Goal: Task Accomplishment & Management: Complete application form

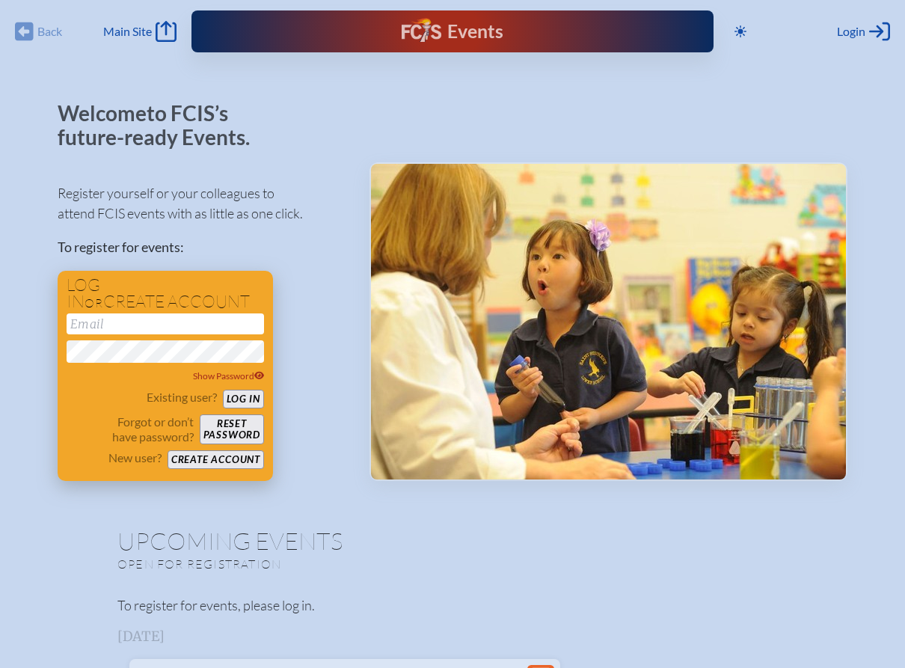
click at [221, 460] on button "Create account" at bounding box center [215, 459] width 96 height 19
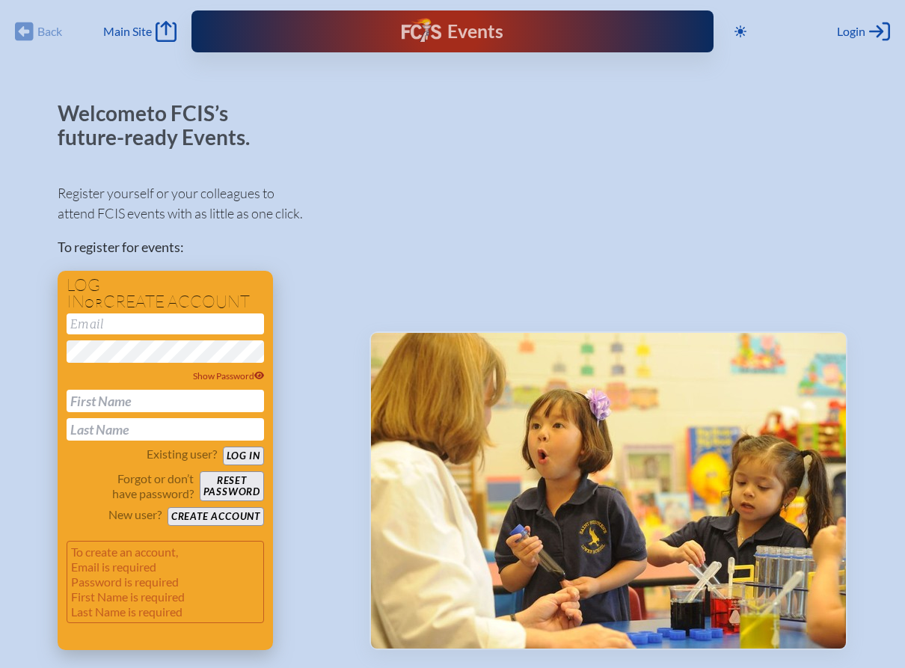
click at [147, 321] on input "email" at bounding box center [165, 323] width 197 height 21
type input "[EMAIL_ADDRESS][DOMAIN_NAME]"
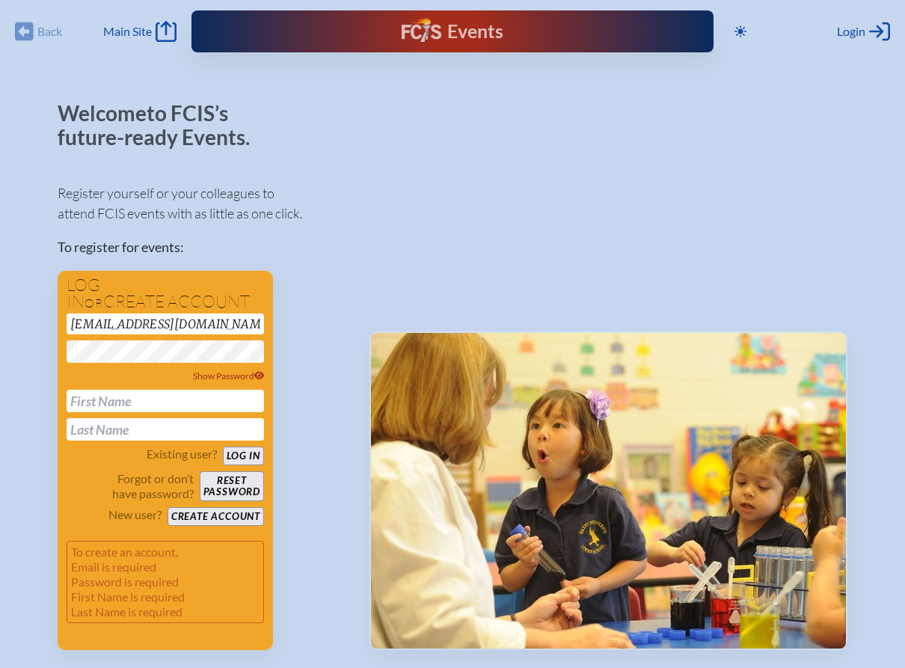
drag, startPoint x: 344, startPoint y: 290, endPoint x: 292, endPoint y: 342, distance: 73.5
click at [343, 292] on div "Register yourself or your colleagues to attend FCIS events with as little as on…" at bounding box center [202, 410] width 288 height 480
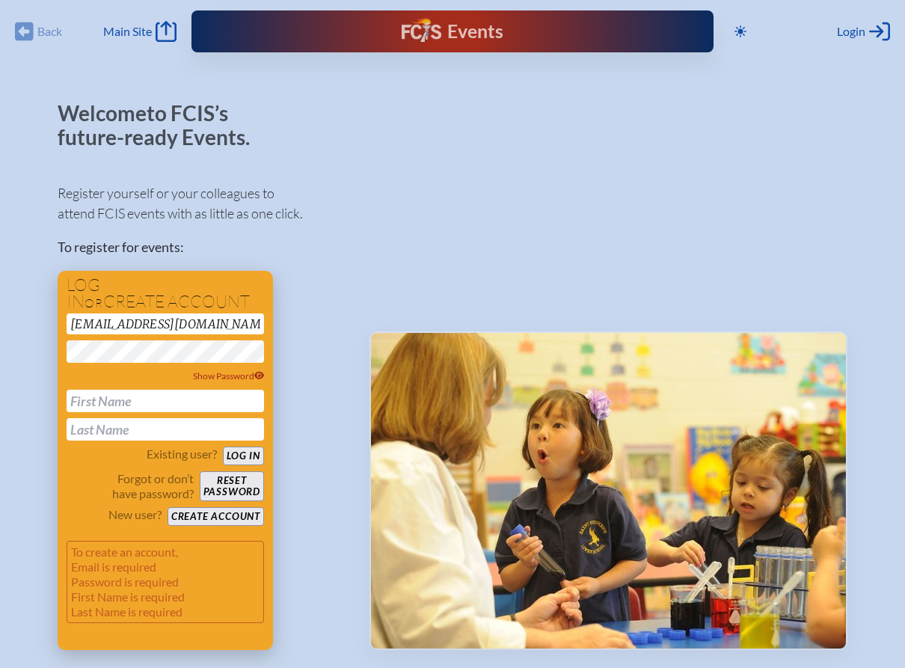
click at [142, 409] on input "text" at bounding box center [165, 401] width 197 height 22
type input "Corina"
type input "DEKKER"
click at [234, 517] on button "Create account" at bounding box center [215, 516] width 96 height 19
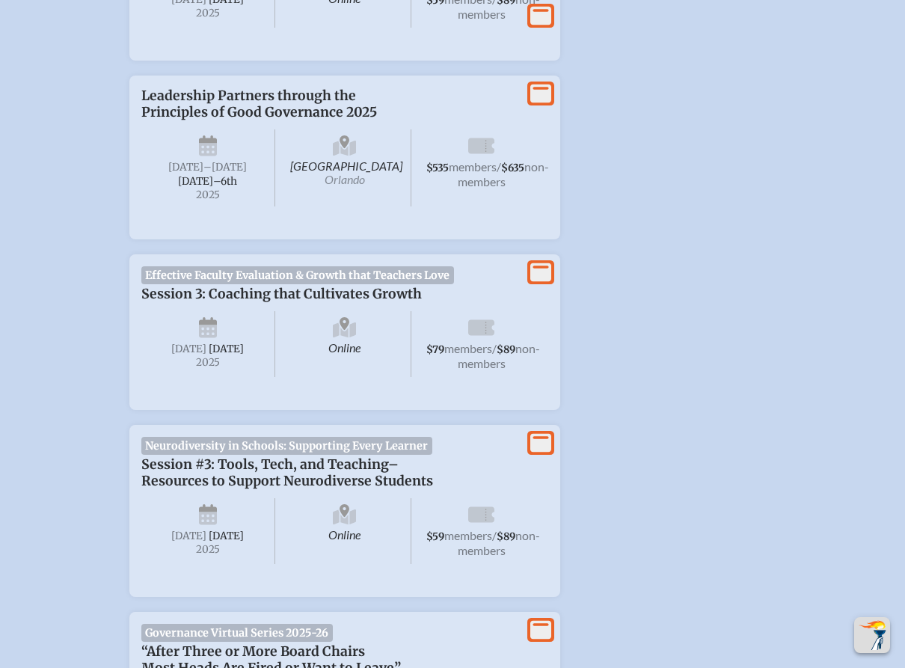
scroll to position [1664, 0]
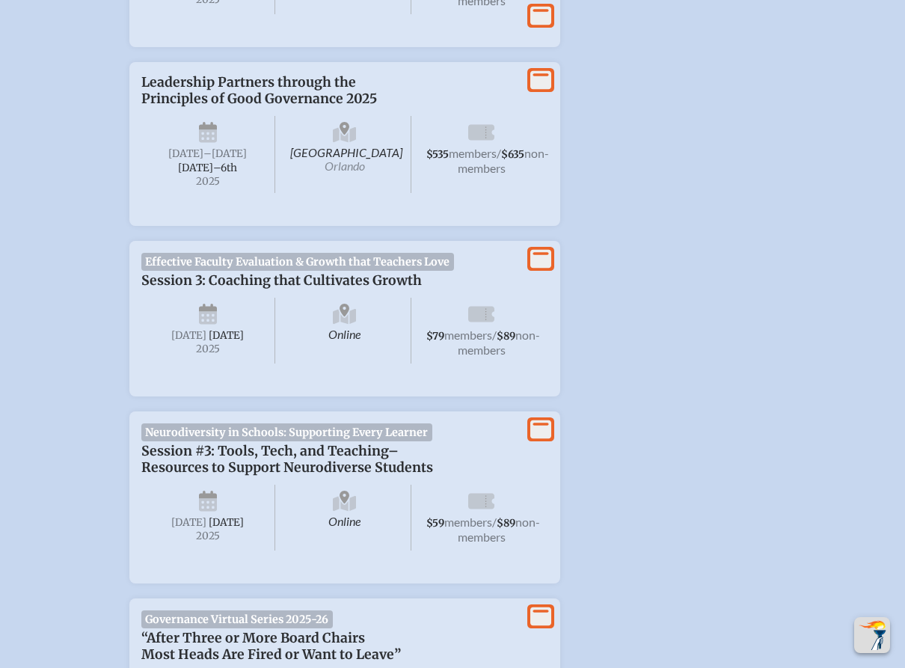
click at [543, 90] on icon "View More" at bounding box center [540, 80] width 21 height 21
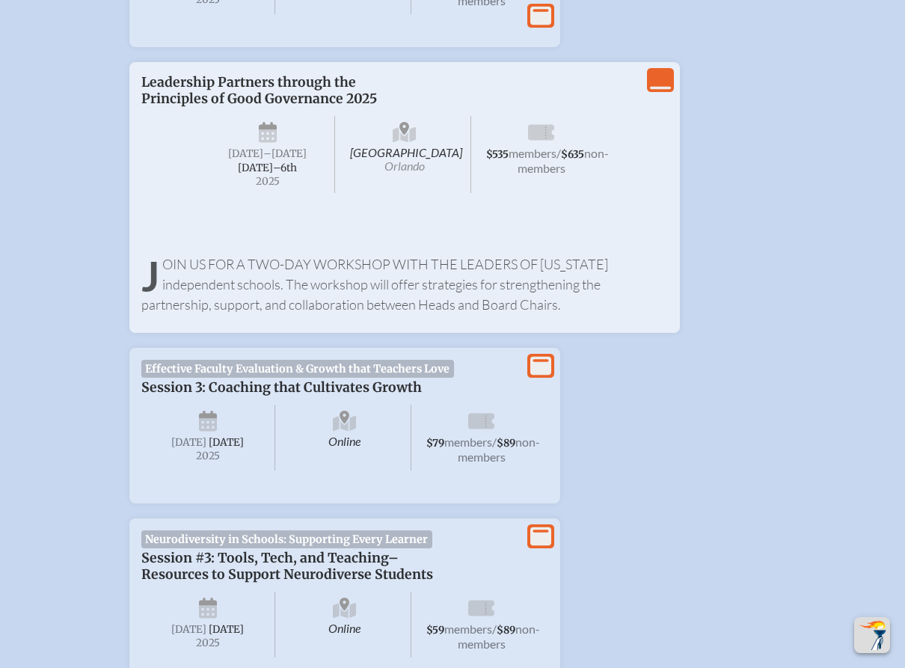
click at [660, 90] on icon "View Less" at bounding box center [660, 80] width 21 height 21
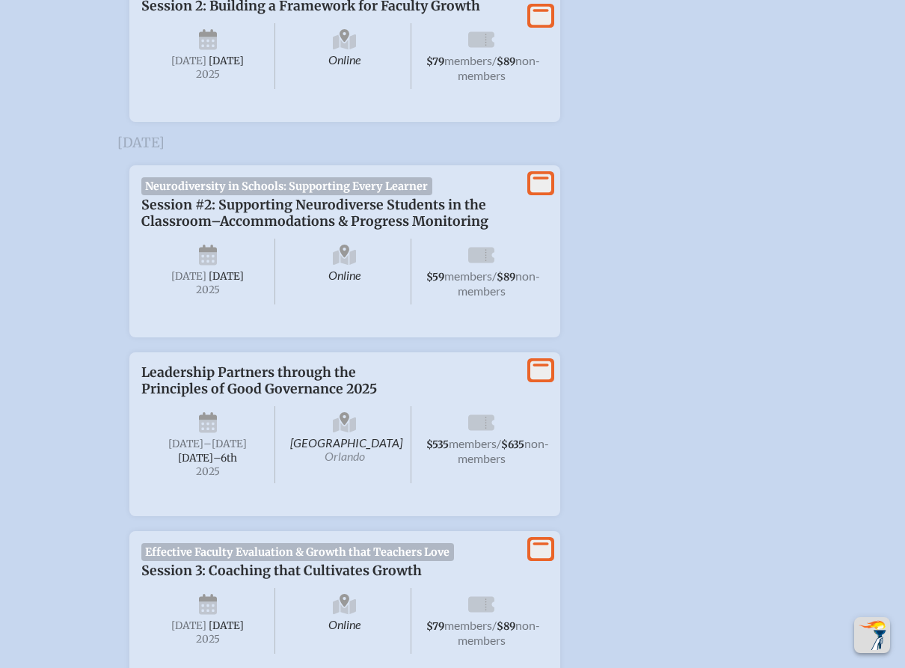
scroll to position [1483, 0]
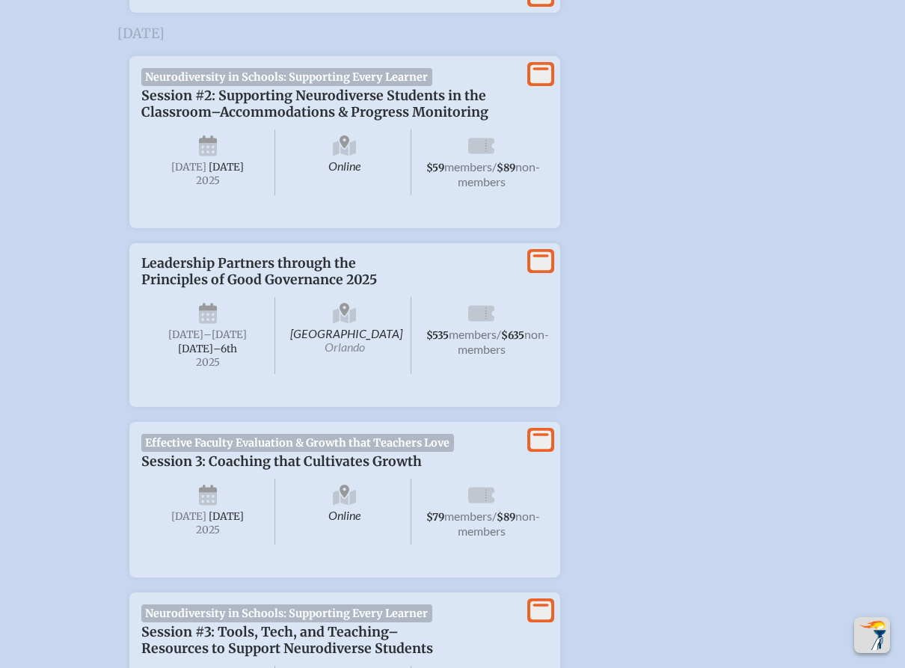
click at [488, 341] on span "members" at bounding box center [473, 334] width 48 height 14
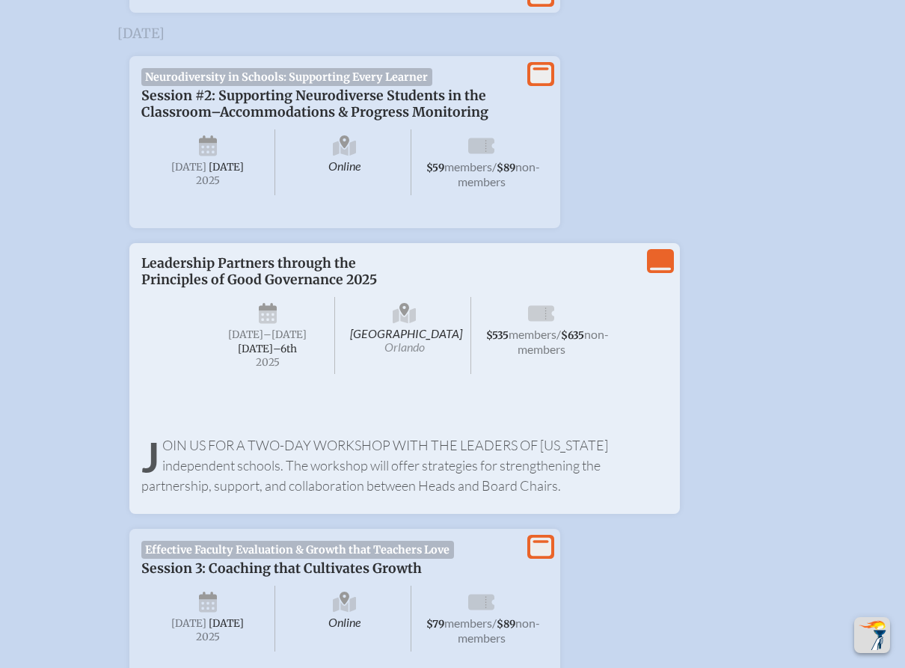
click at [655, 271] on icon "View Less" at bounding box center [660, 260] width 21 height 21
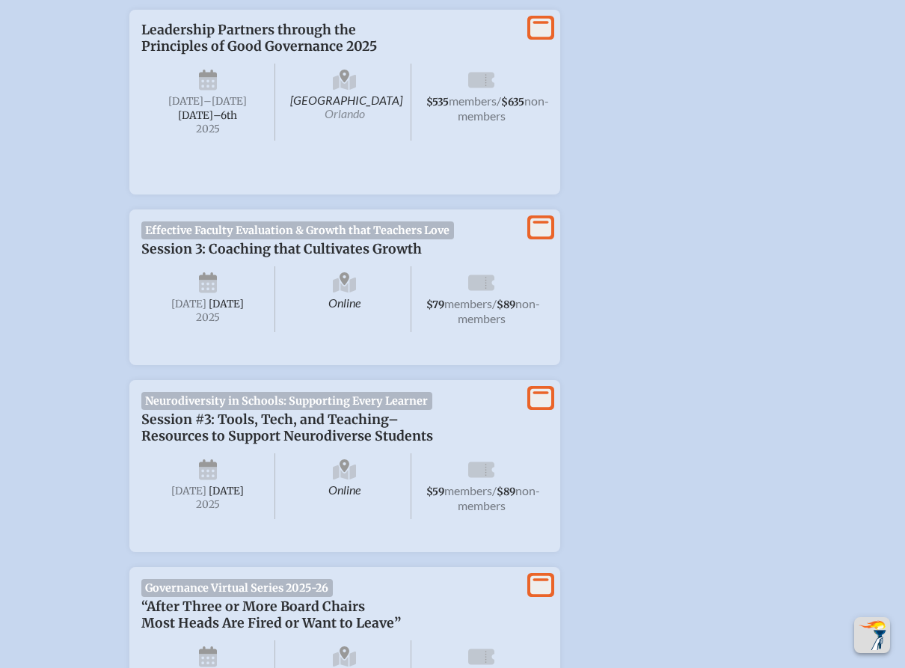
scroll to position [1758, 0]
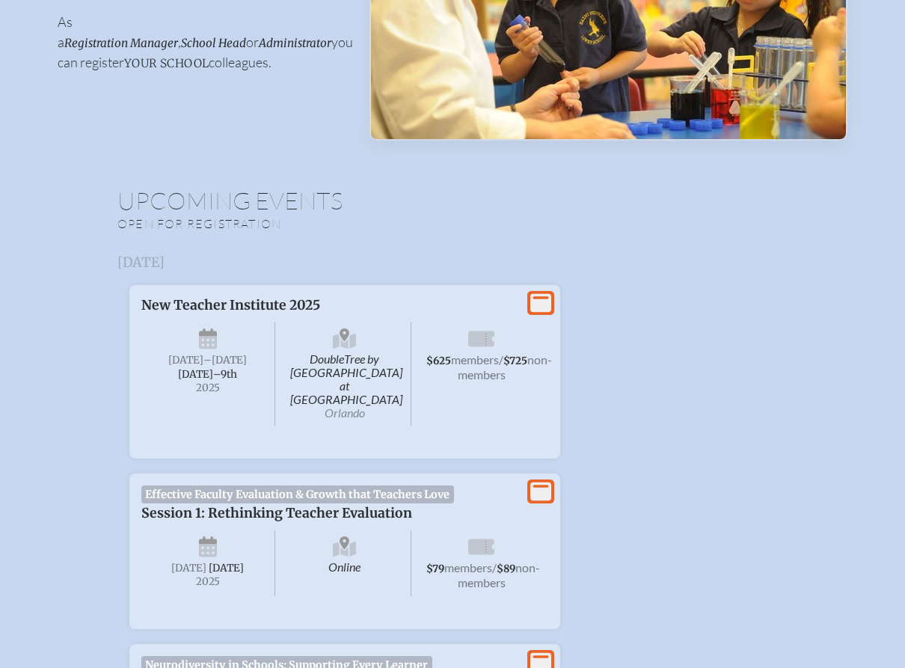
scroll to position [0, 0]
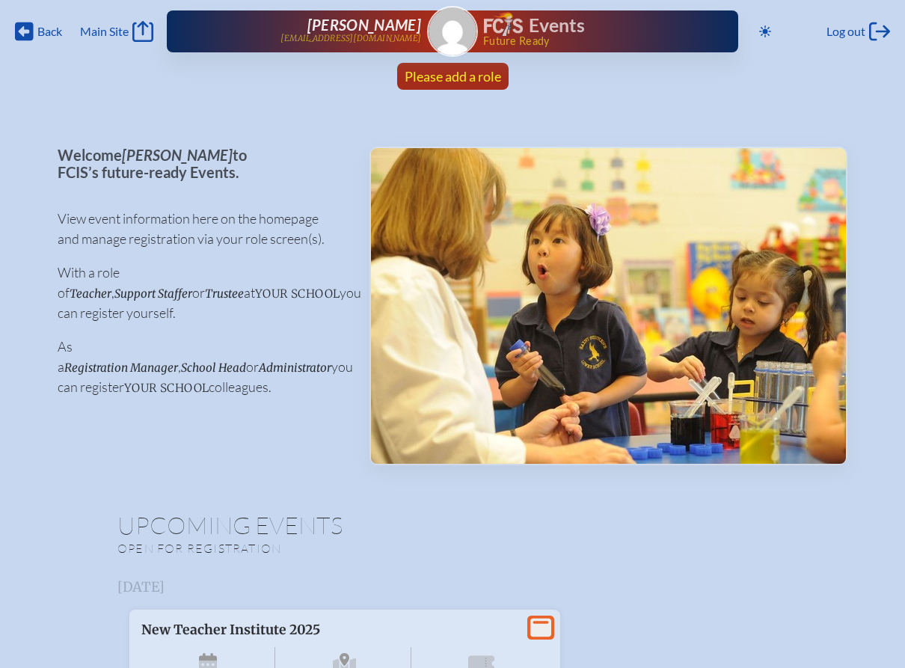
click at [463, 77] on span "Please add a role" at bounding box center [453, 76] width 96 height 16
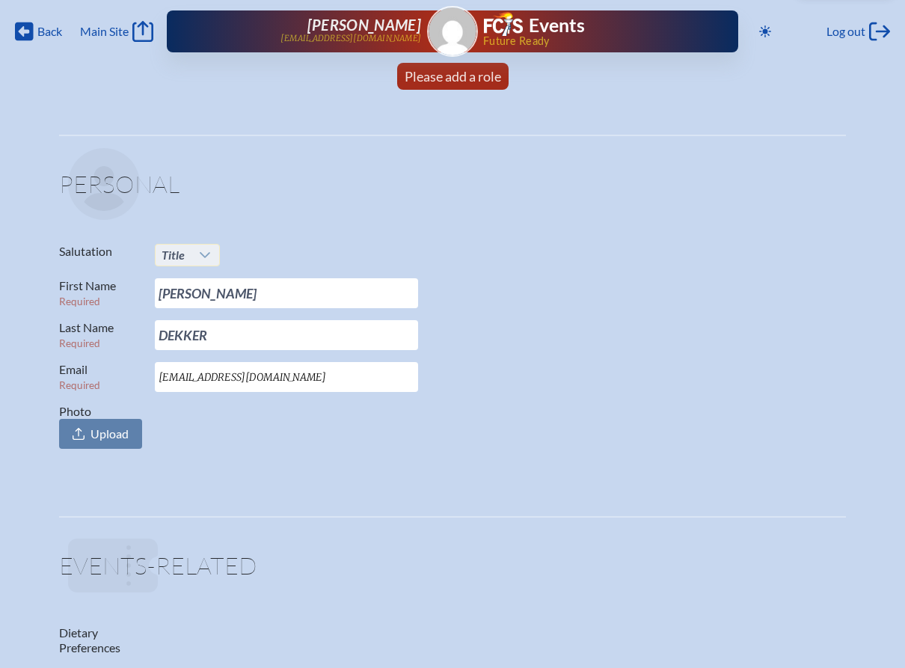
click at [207, 250] on icon at bounding box center [205, 255] width 12 height 12
drag, startPoint x: 187, startPoint y: 304, endPoint x: 189, endPoint y: 339, distance: 36.0
click at [189, 339] on ul "Mr. Mrs. Dr. Ms." at bounding box center [187, 314] width 64 height 96
drag, startPoint x: 189, startPoint y: 339, endPoint x: 176, endPoint y: 346, distance: 15.0
click at [176, 346] on span "Ms." at bounding box center [170, 345] width 18 height 15
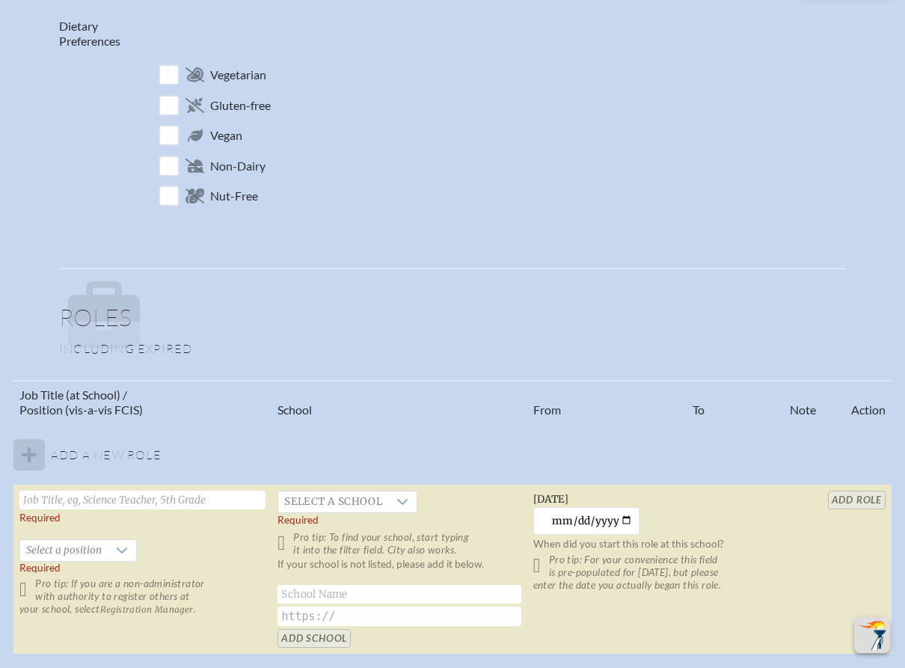
scroll to position [715, 0]
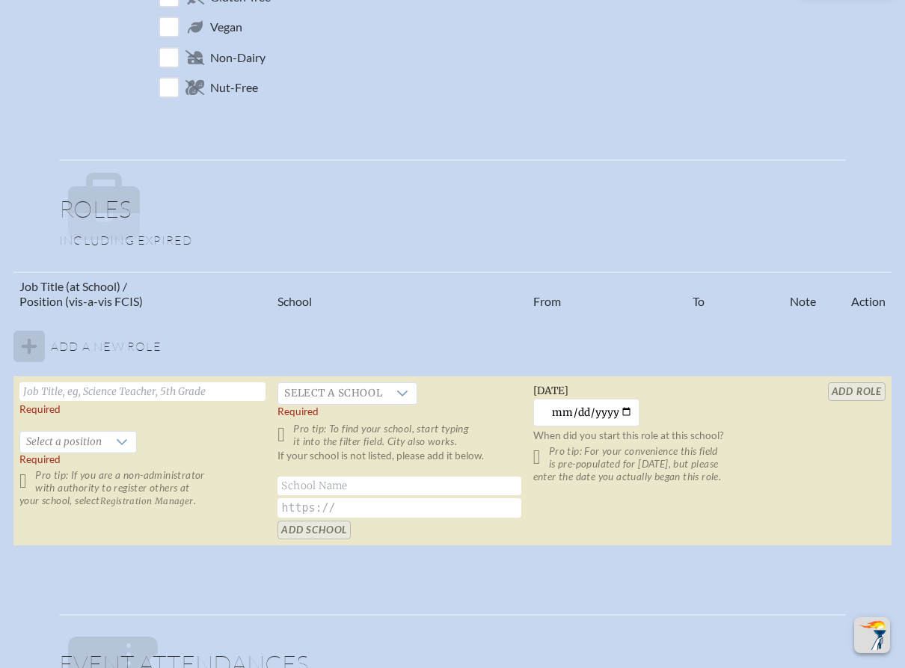
click at [182, 397] on input "text" at bounding box center [142, 391] width 246 height 19
type input "Head of School"
click at [92, 445] on span "Select a position" at bounding box center [63, 441] width 87 height 21
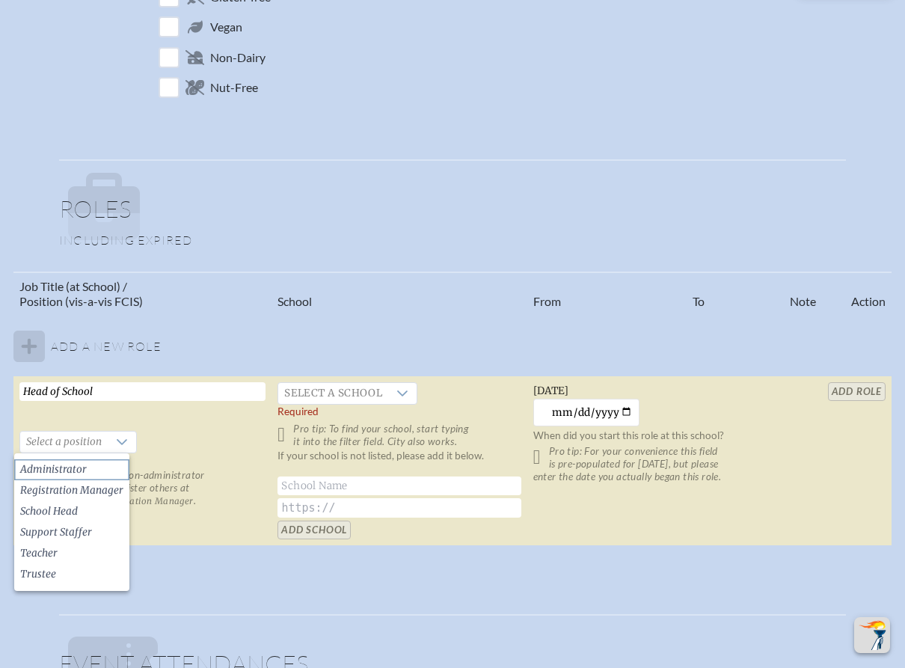
click at [80, 471] on span "Administrator" at bounding box center [53, 469] width 67 height 15
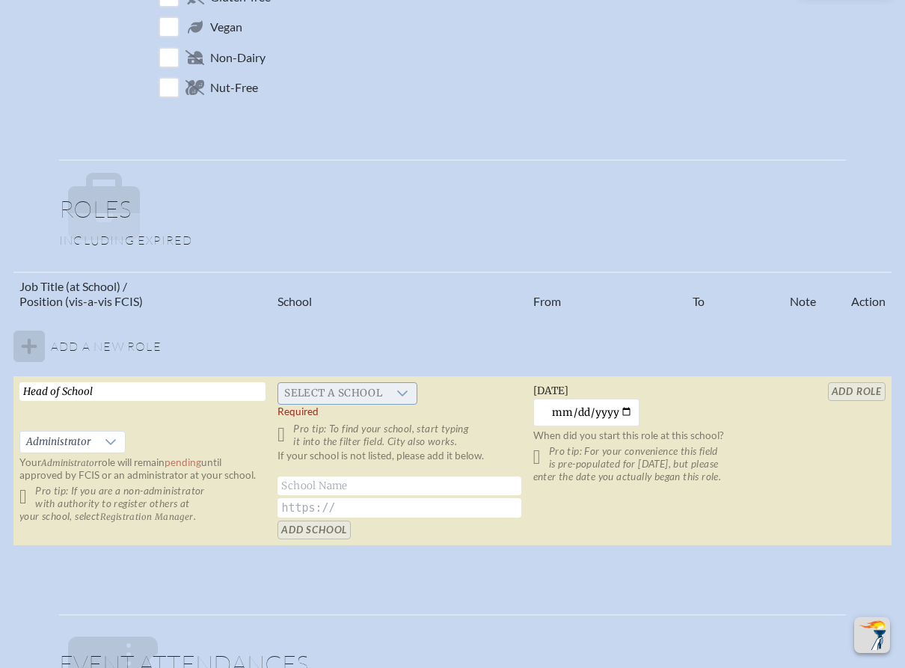
click at [400, 393] on icon at bounding box center [402, 393] width 10 height 6
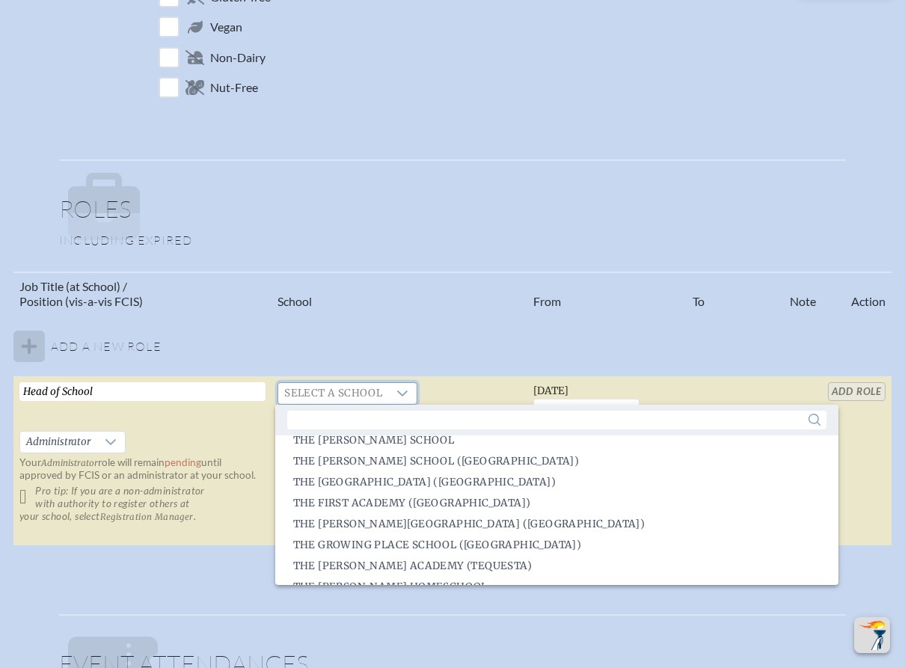
scroll to position [3039, 0]
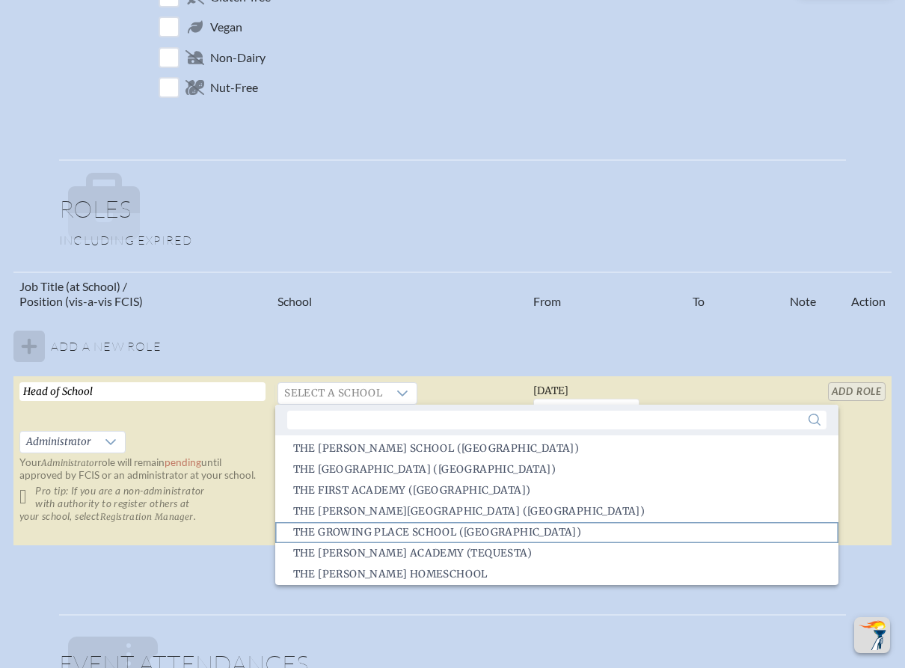
click at [472, 532] on span "The Growing Place School (Coral Gables)" at bounding box center [437, 532] width 289 height 15
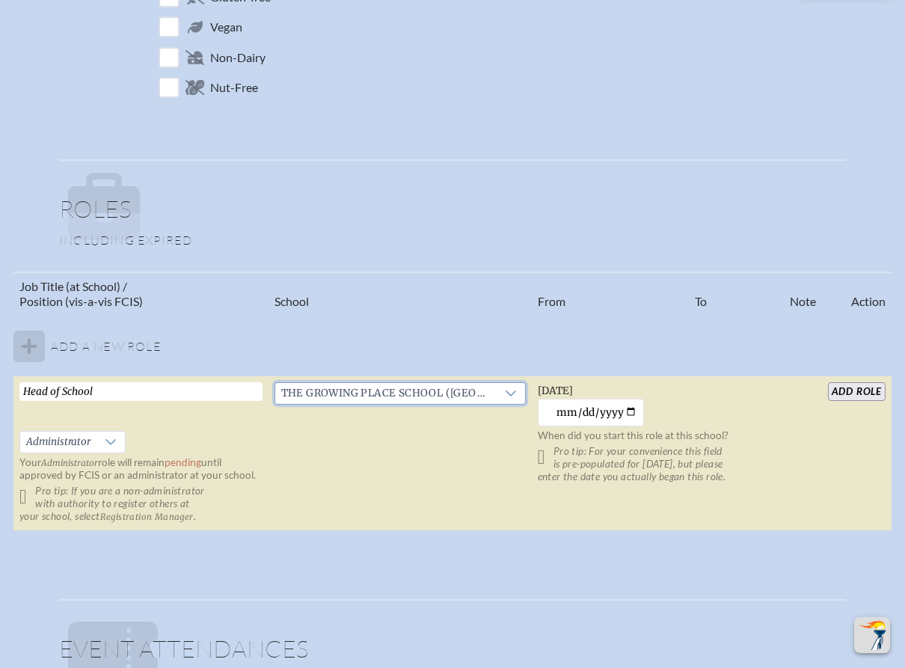
click at [854, 393] on input "add Role" at bounding box center [857, 391] width 58 height 19
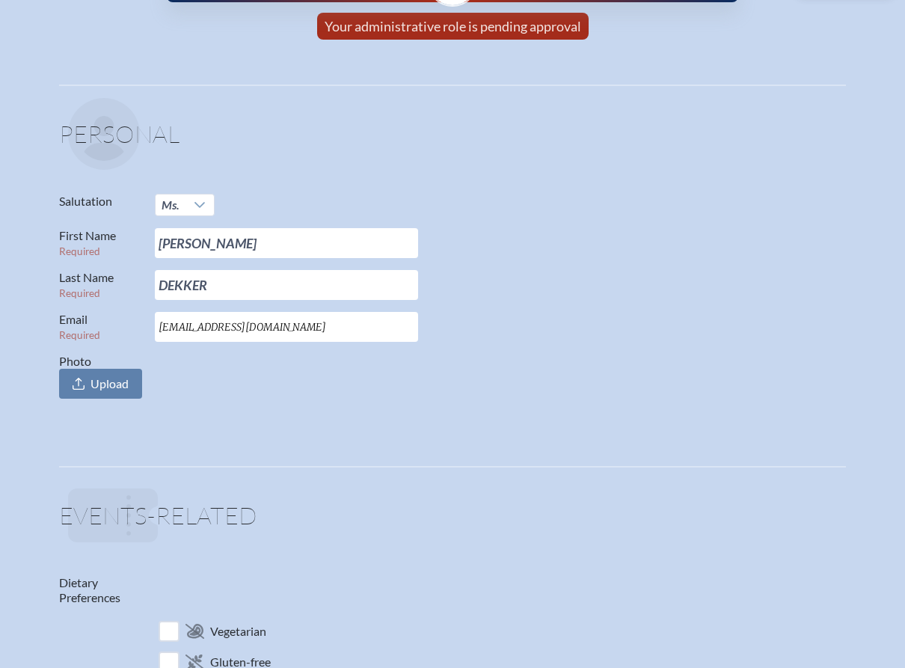
scroll to position [0, 0]
